Goal: Transaction & Acquisition: Purchase product/service

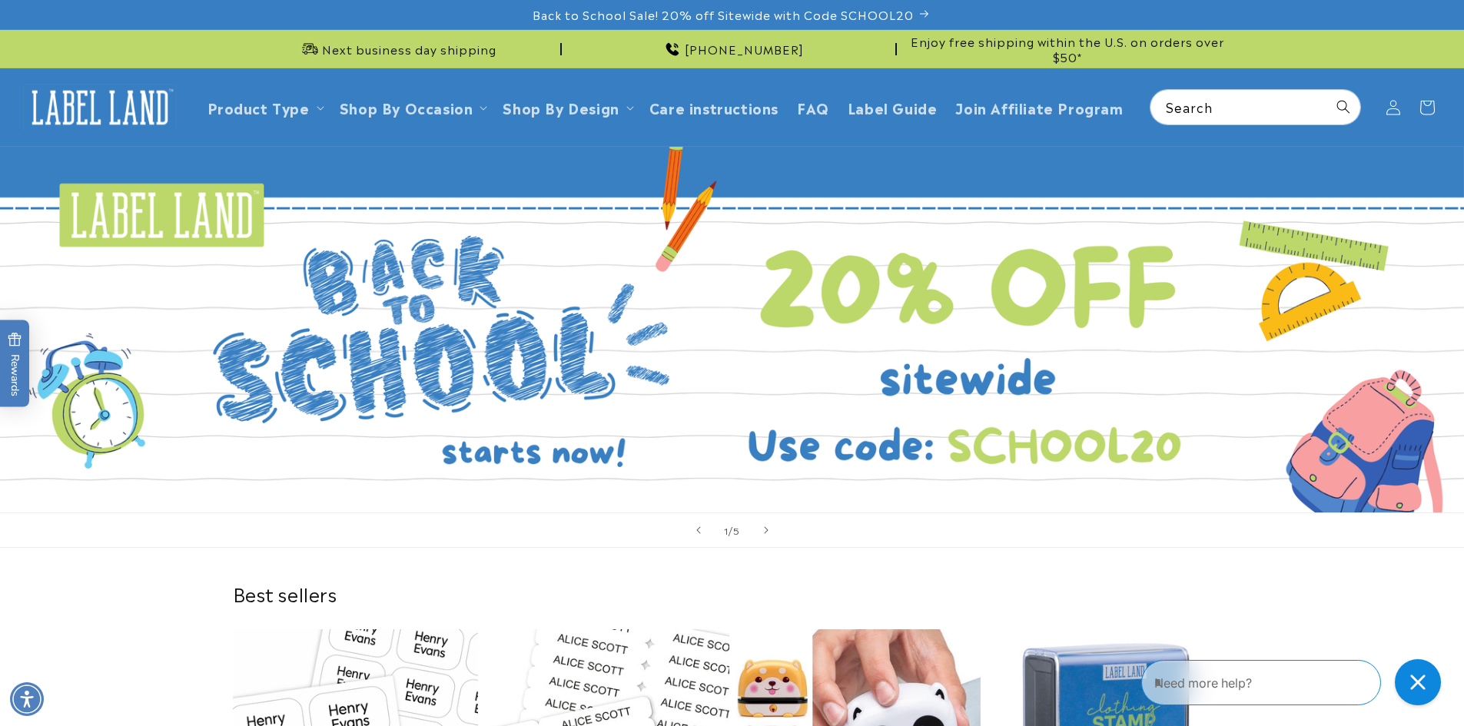
click at [1025, 536] on div "1 / of 5" at bounding box center [732, 530] width 1464 height 35
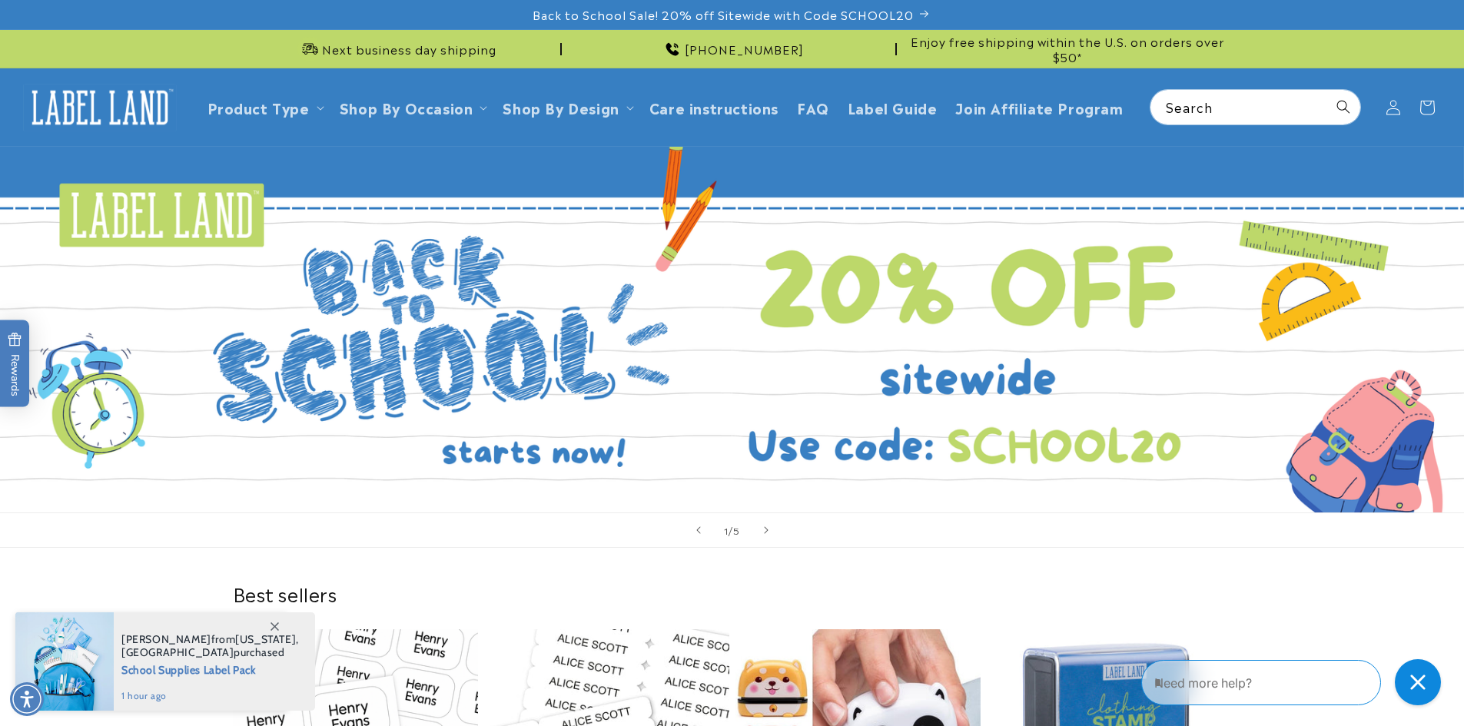
drag, startPoint x: 1433, startPoint y: 285, endPoint x: 1444, endPoint y: 242, distance: 44.4
click at [1433, 285] on link "Open this option" at bounding box center [732, 330] width 1464 height 366
